Goal: Task Accomplishment & Management: Manage account settings

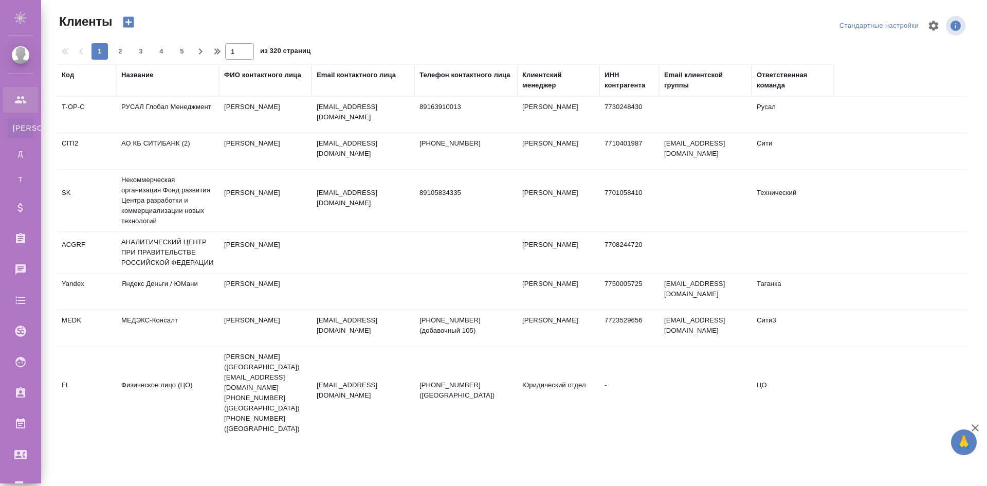
select select "RU"
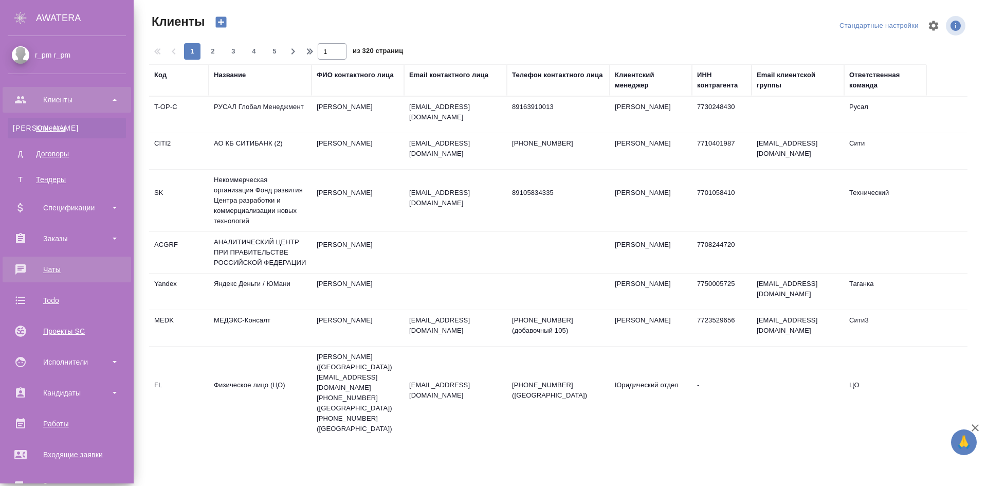
click at [97, 280] on li "Чаты" at bounding box center [67, 270] width 134 height 26
click at [57, 266] on div "Чаты" at bounding box center [67, 269] width 118 height 15
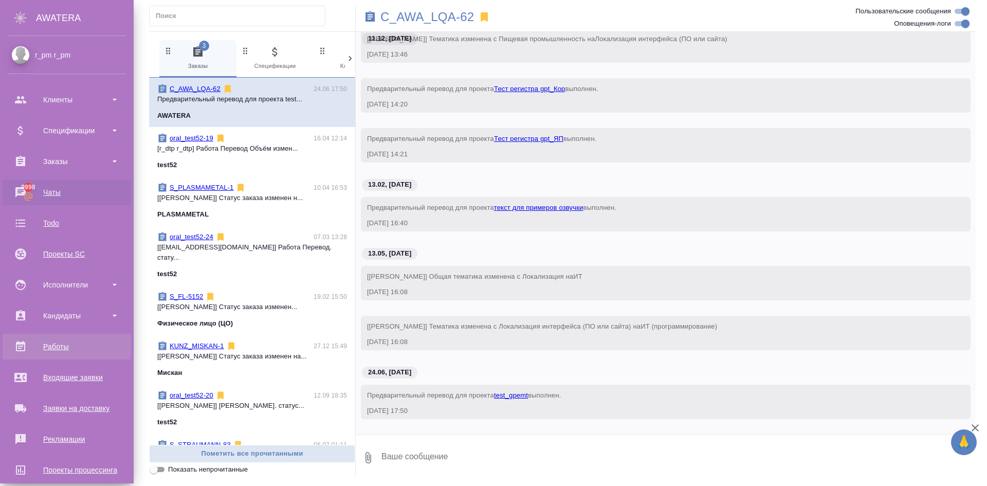
scroll to position [77, 0]
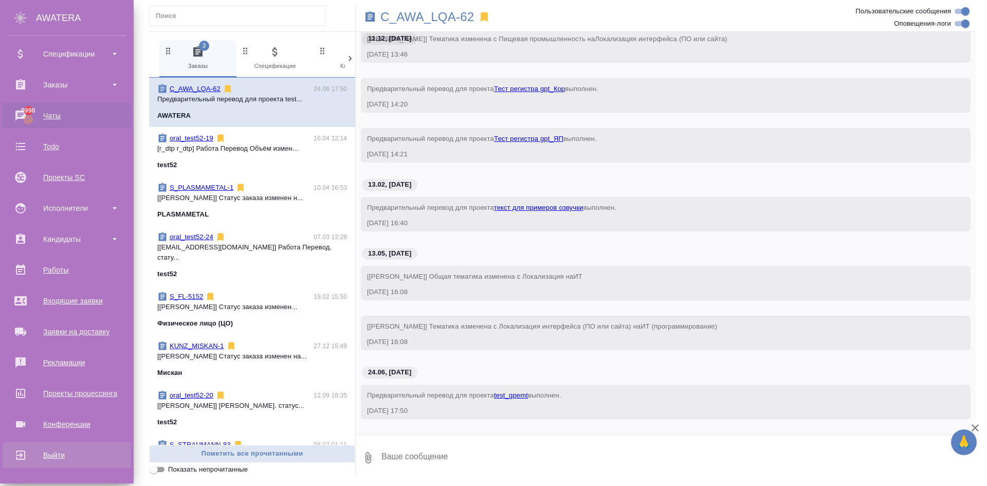
click at [67, 457] on link "Выйти" at bounding box center [67, 455] width 129 height 26
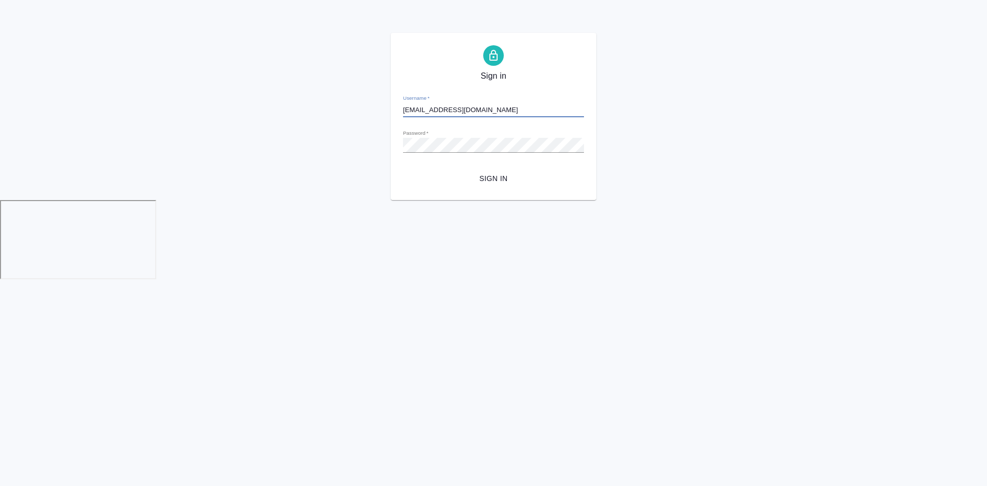
click at [531, 114] on input "[EMAIL_ADDRESS][DOMAIN_NAME]" at bounding box center [493, 110] width 181 height 14
type input "[EMAIL_ADDRESS][DOMAIN_NAME]"
click at [486, 173] on span "Sign in" at bounding box center [493, 178] width 165 height 13
